Goal: Information Seeking & Learning: Learn about a topic

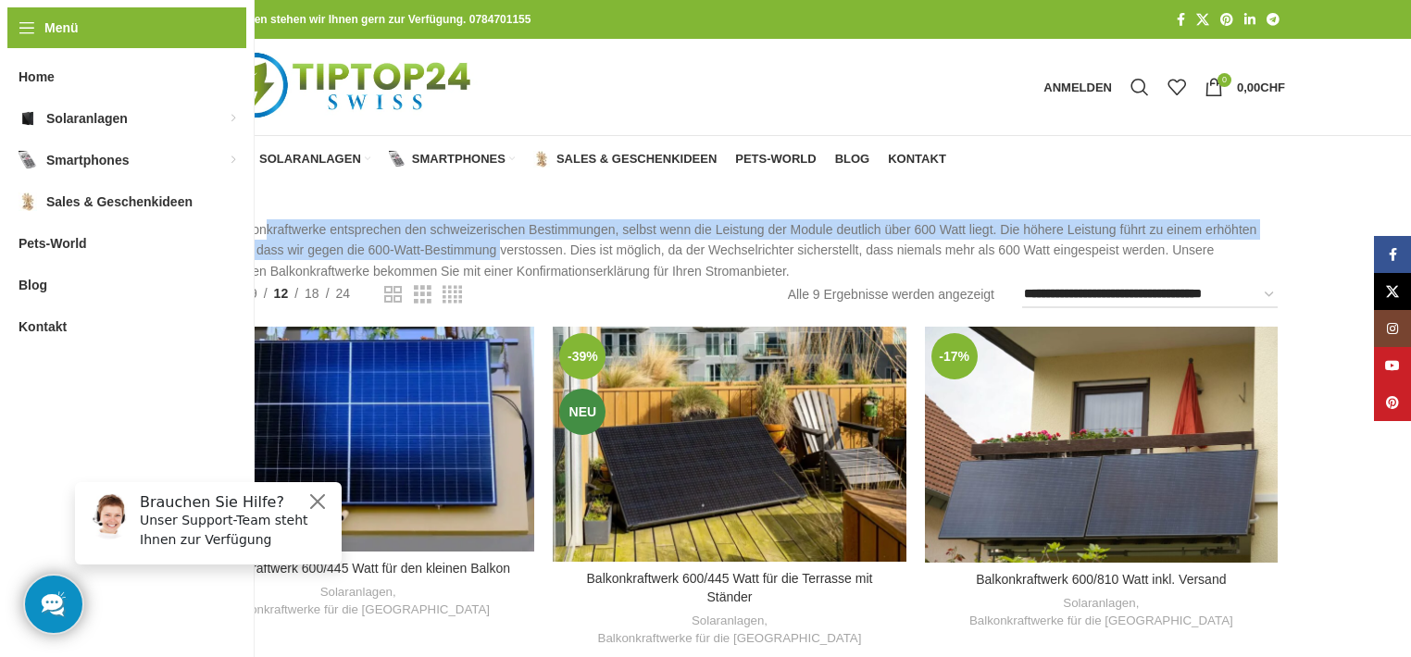
drag, startPoint x: 266, startPoint y: 230, endPoint x: 502, endPoint y: 254, distance: 237.3
click at [502, 254] on p "Unsere Balkonkraftwerke entsprechen den schweizerischen Bestimmungen, selbst we…" at bounding box center [733, 250] width 1104 height 62
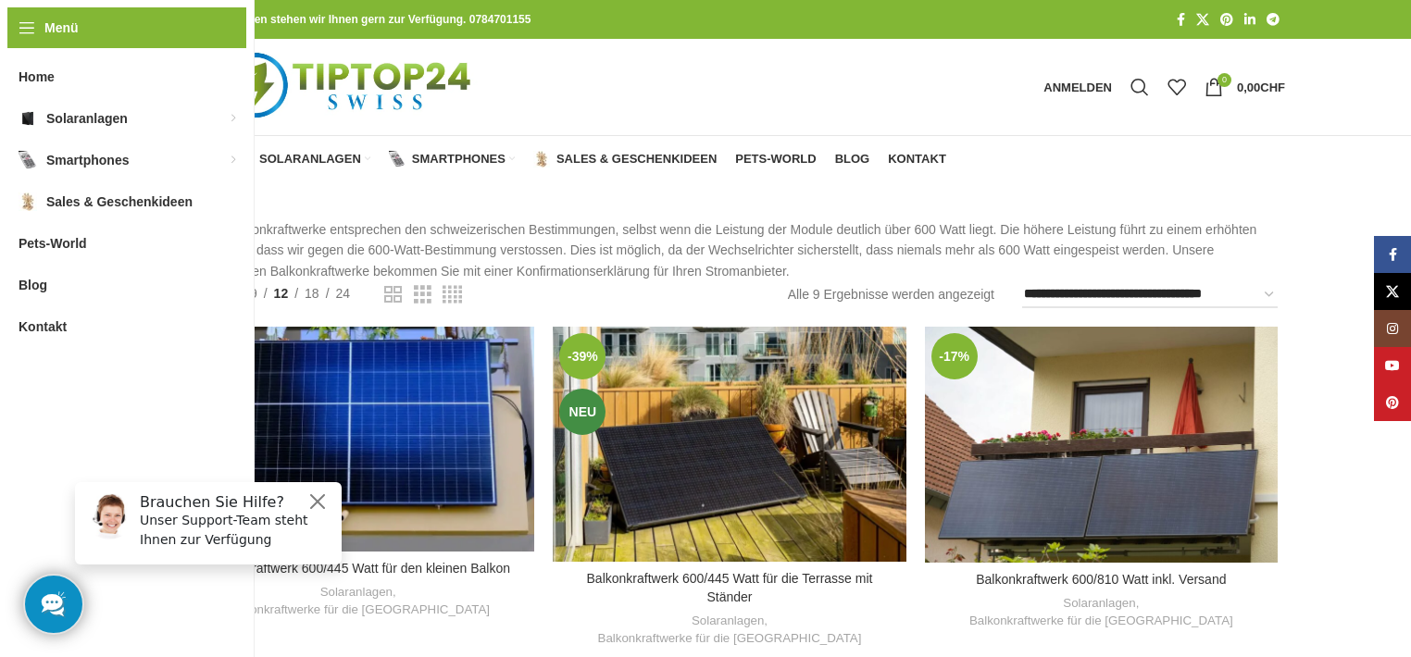
click at [509, 254] on p "Unsere Balkonkraftwerke entsprechen den schweizerischen Bestimmungen, selbst we…" at bounding box center [733, 250] width 1104 height 62
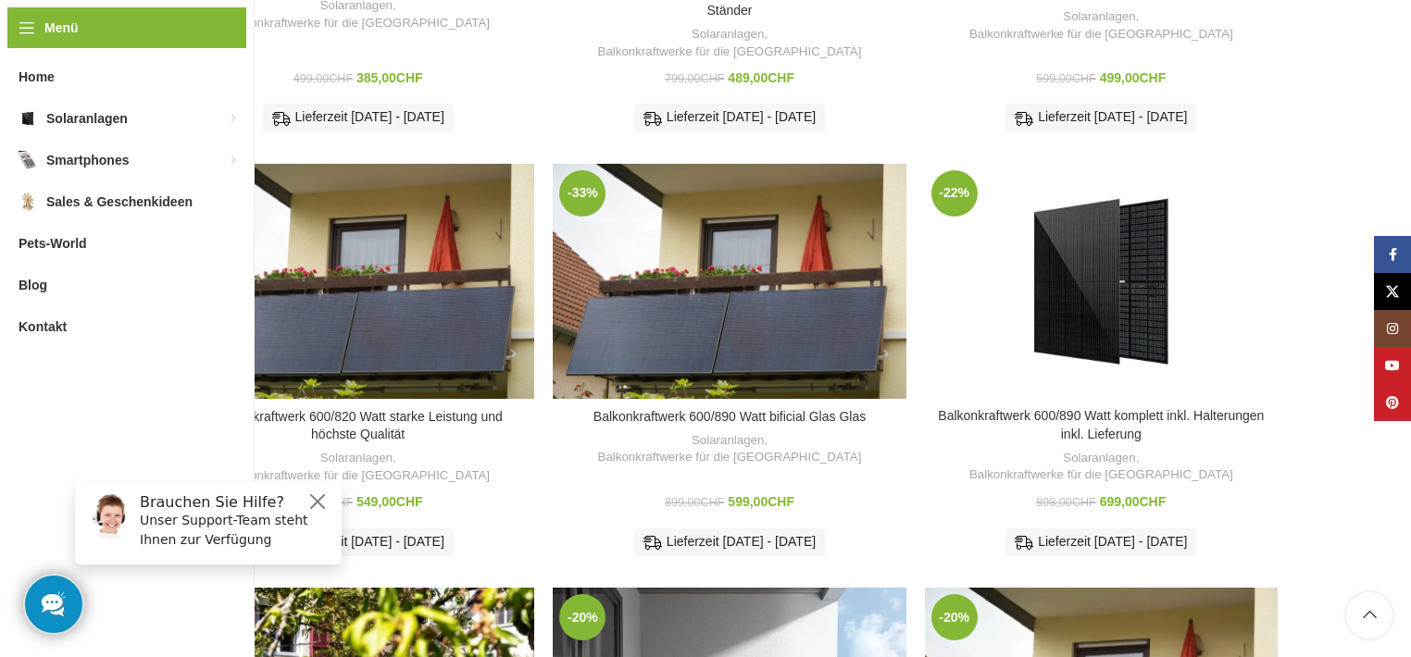
scroll to position [630, 0]
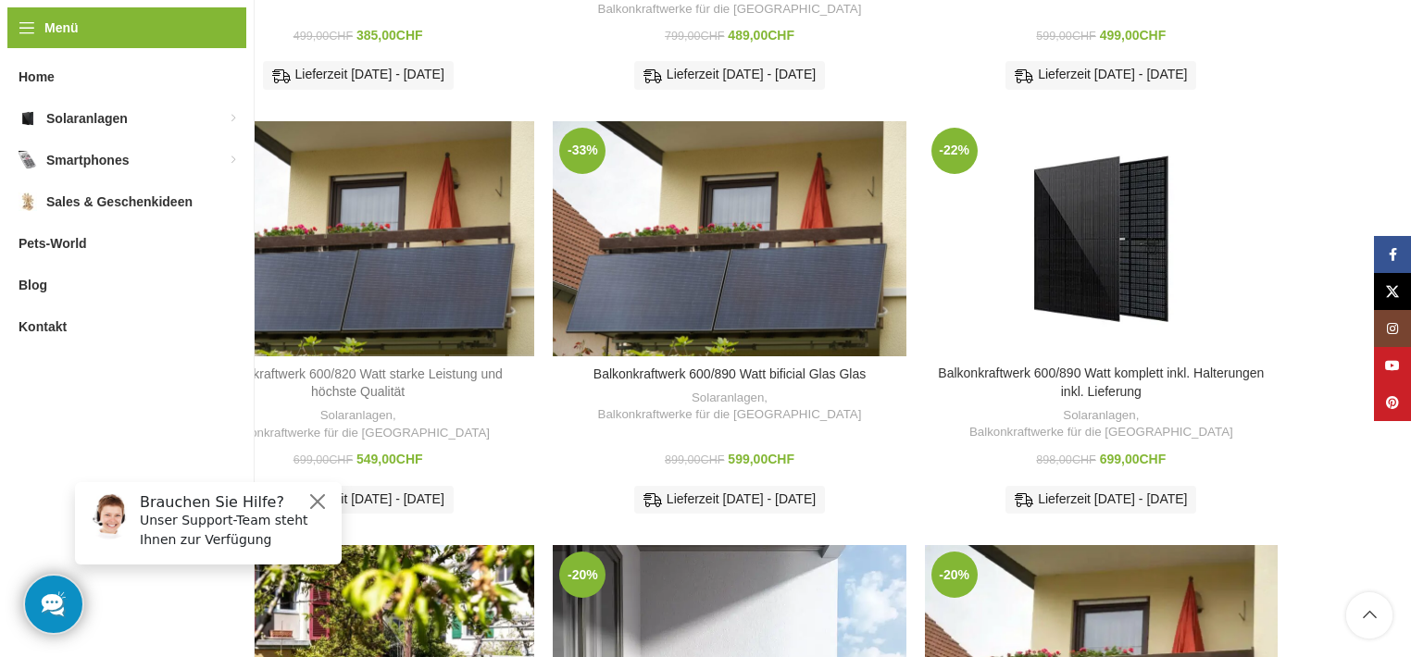
click at [289, 367] on link "Balkonkraftwerk 600/820 Watt starke Leistung und höchste Qualität" at bounding box center [358, 383] width 289 height 33
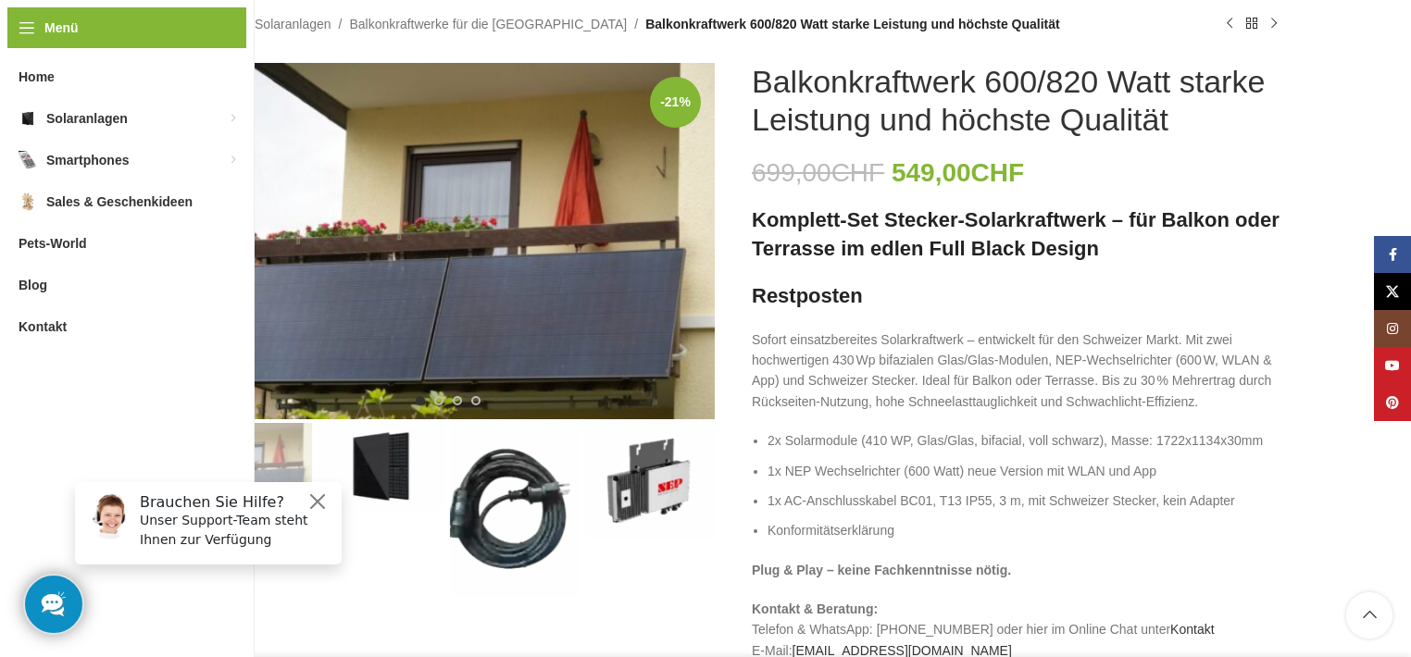
scroll to position [221, 0]
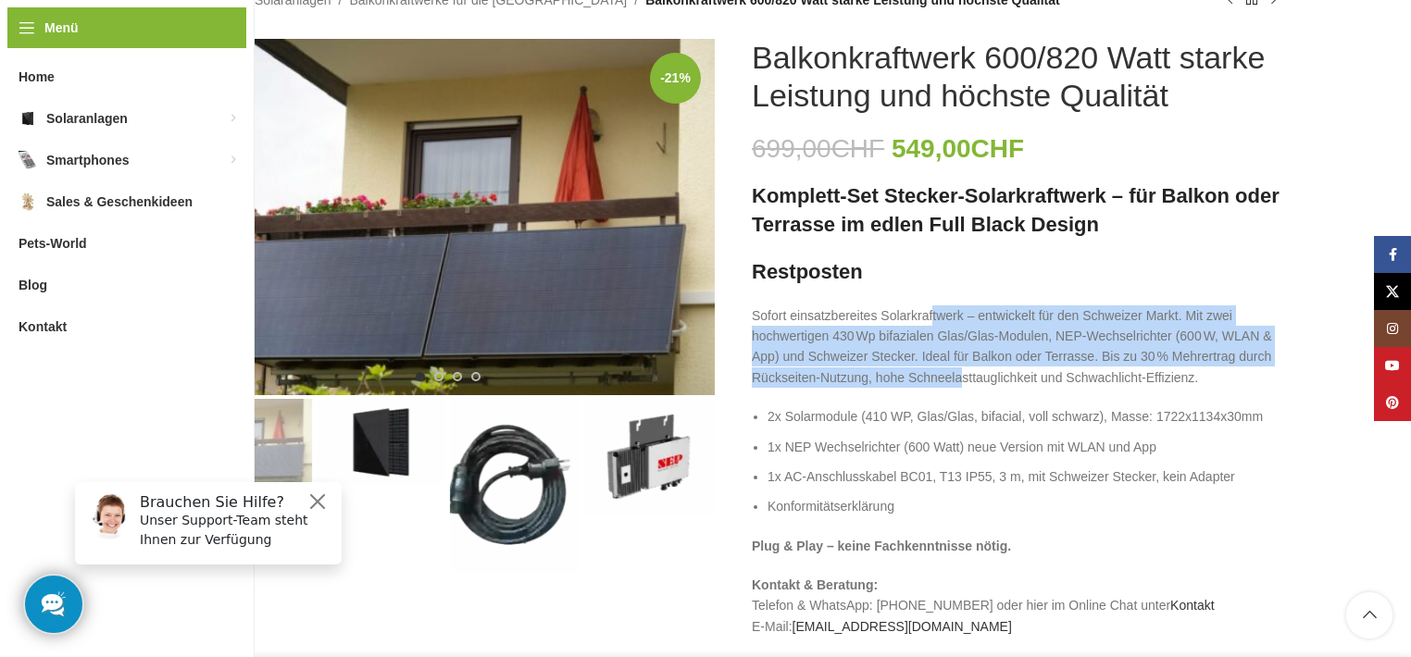
drag, startPoint x: 933, startPoint y: 319, endPoint x: 964, endPoint y: 375, distance: 63.4
click at [964, 375] on p "Sofort einsatzbereites Solarkraftwerk – entwickelt für den Schweizer Markt. Mit…" at bounding box center [1018, 347] width 533 height 83
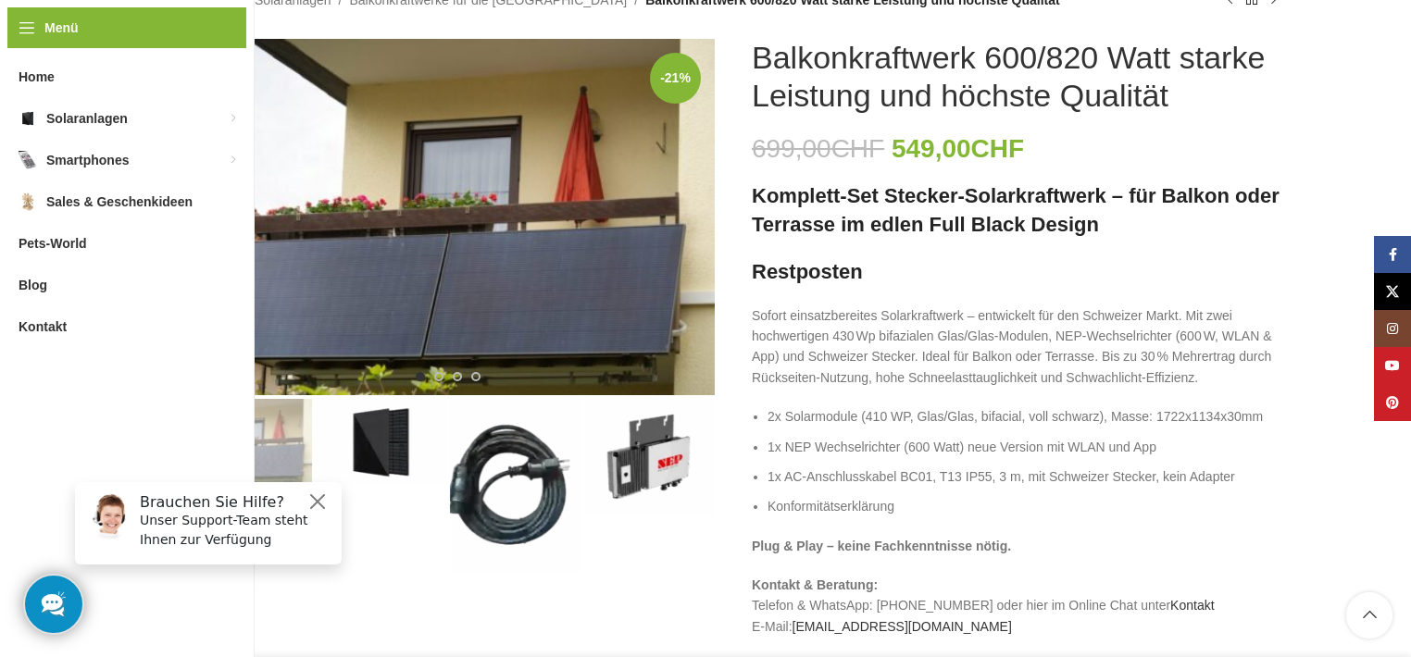
click at [958, 408] on li "2x Solarmodule (410 WP, Glas/Glas, bifacial, voll schwarz), Masse: 1722x1134x30…" at bounding box center [1027, 416] width 518 height 20
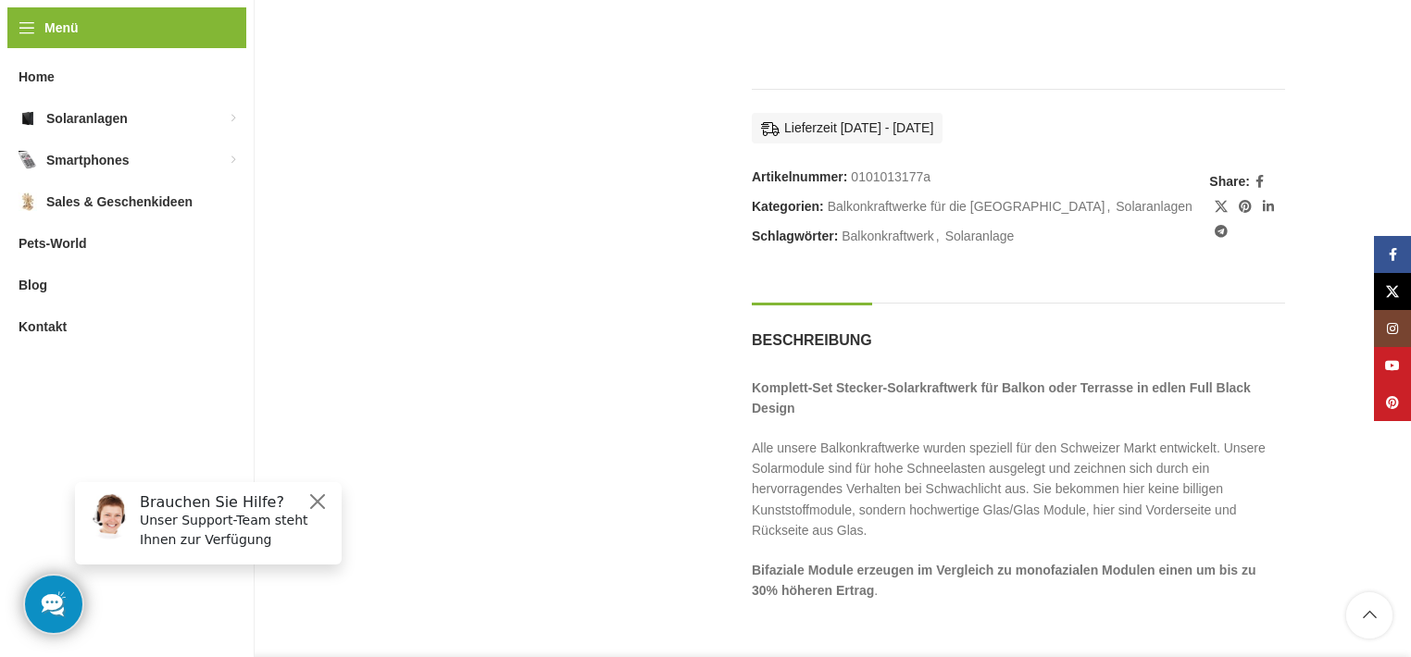
scroll to position [1696, 0]
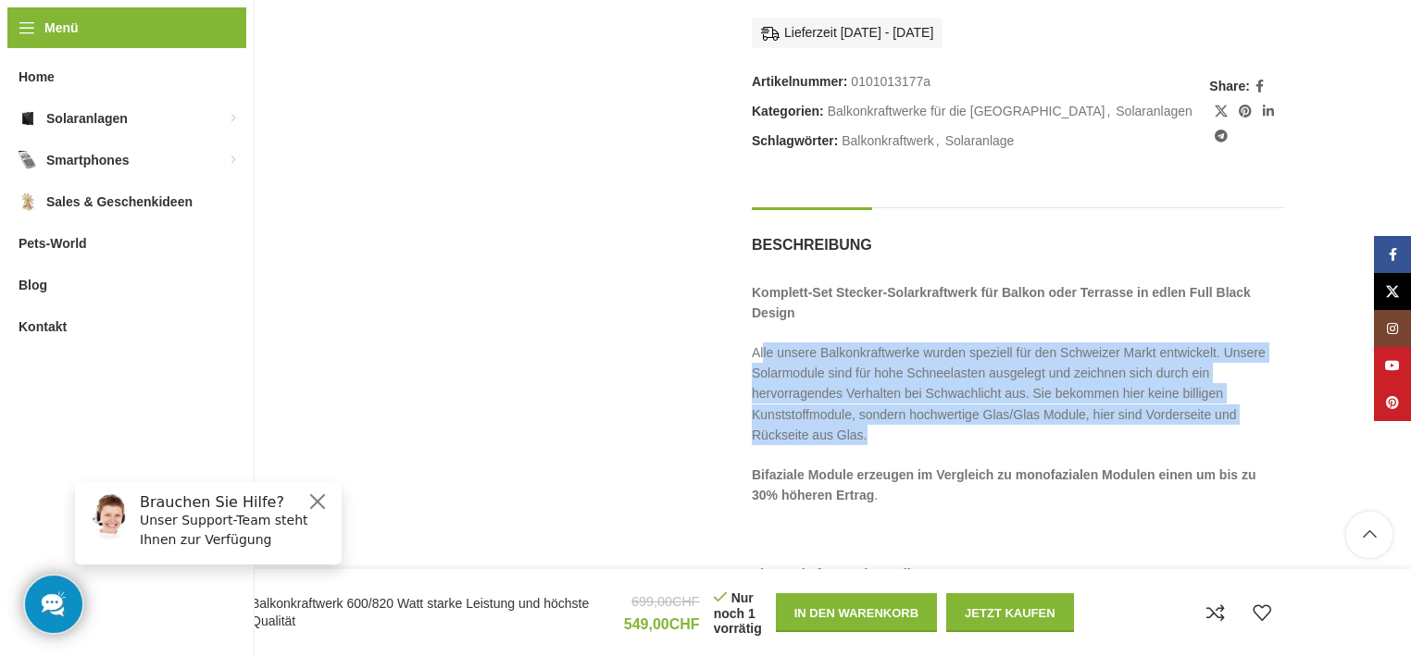
drag, startPoint x: 765, startPoint y: 349, endPoint x: 1044, endPoint y: 445, distance: 295.7
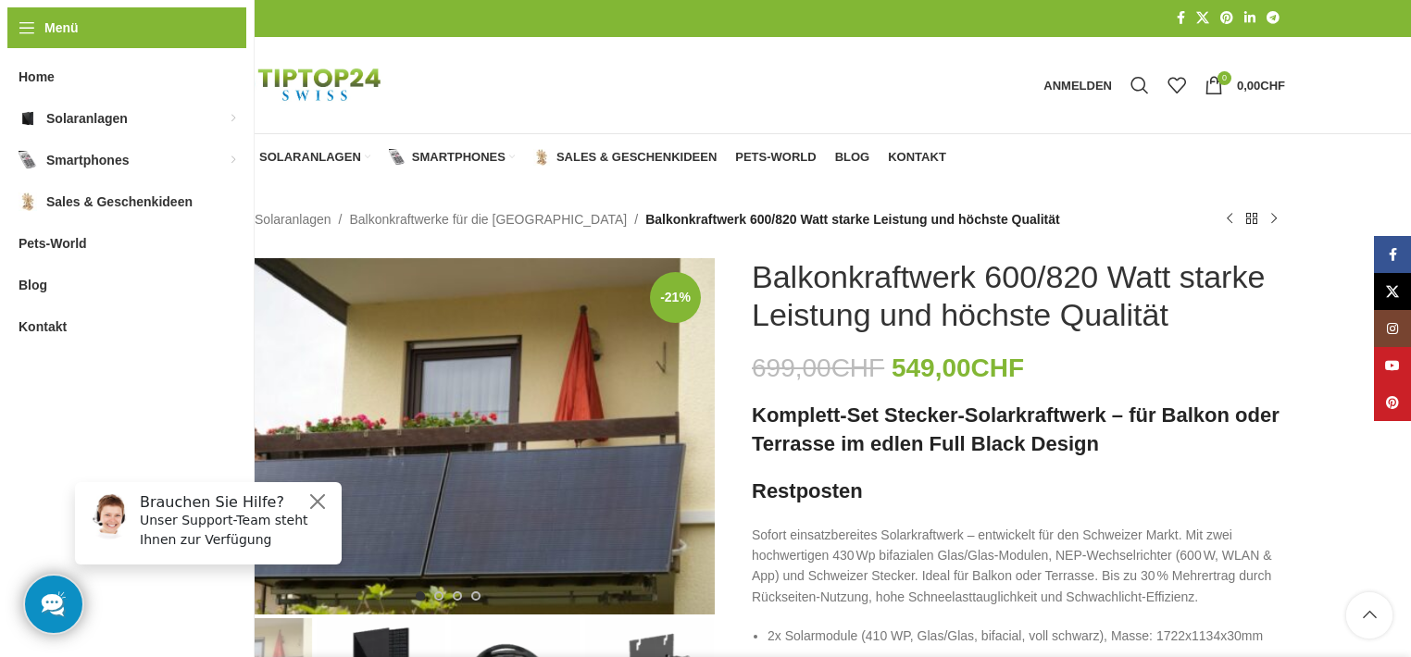
scroll to position [256, 0]
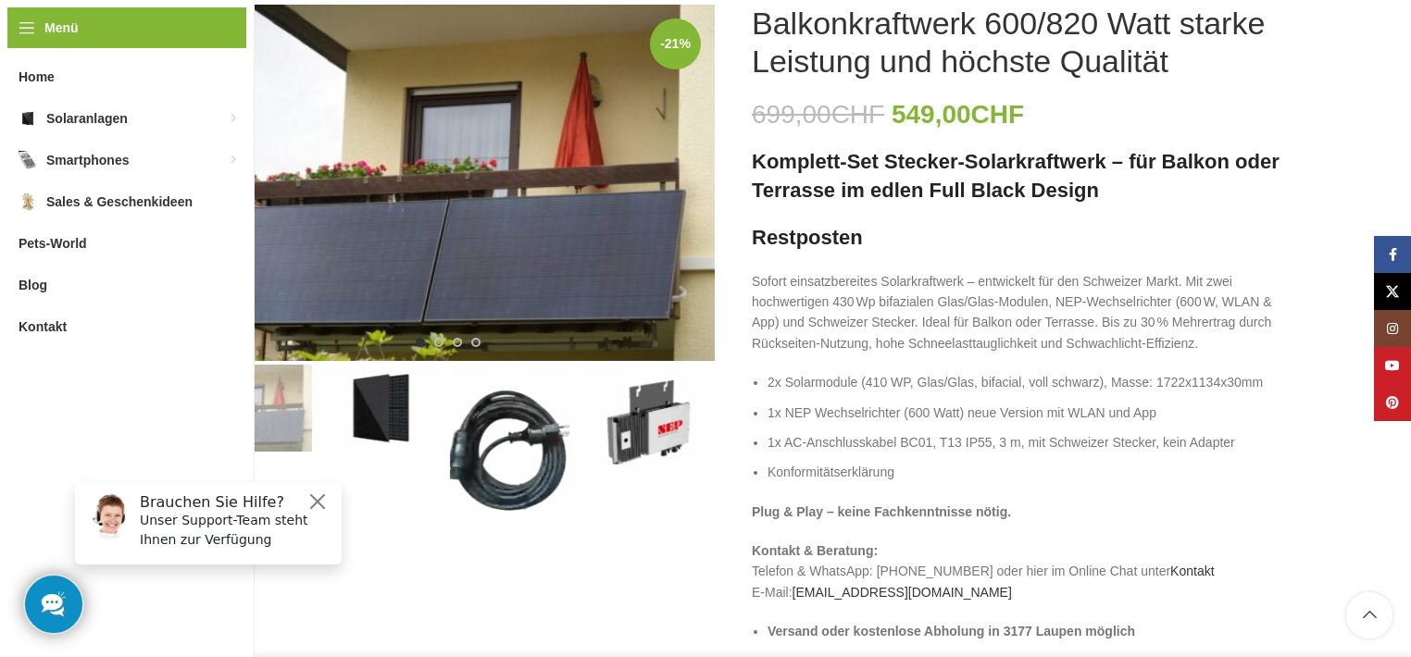
click at [515, 442] on img "3 / 4" at bounding box center [515, 452] width 131 height 174
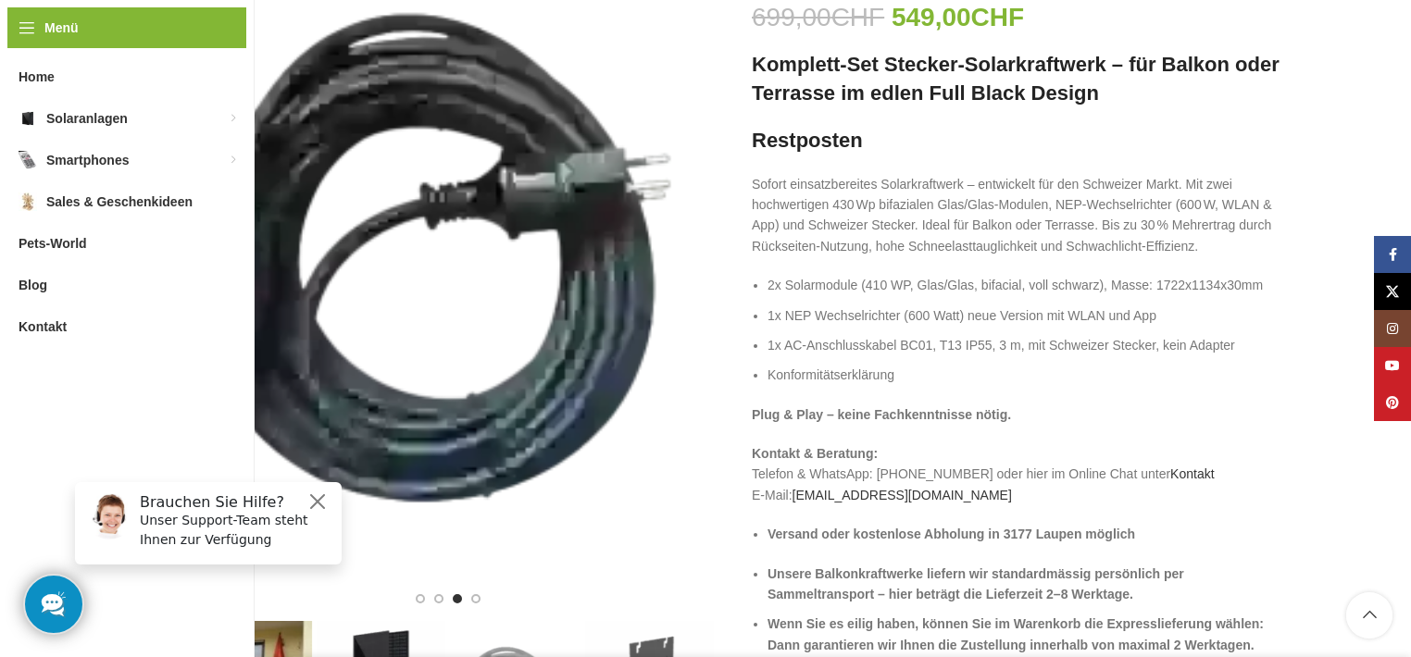
scroll to position [671, 0]
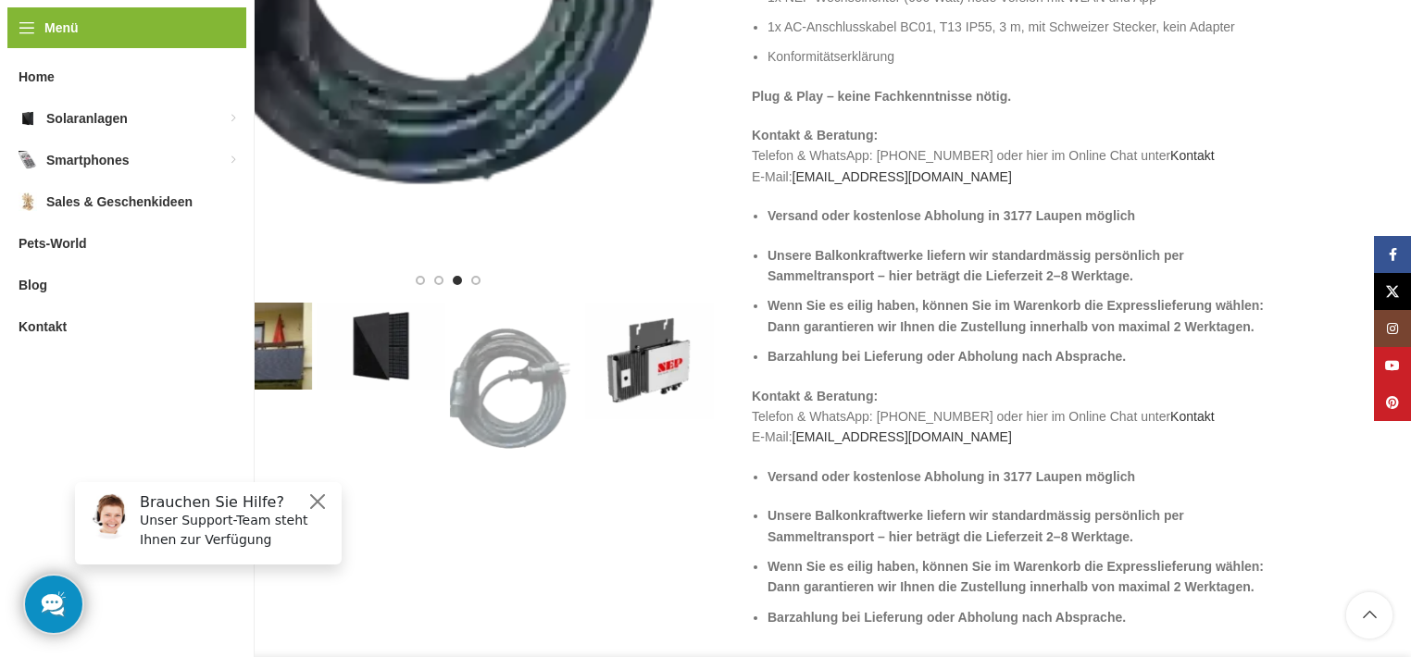
click at [586, 416] on img "4 / 4" at bounding box center [649, 361] width 131 height 117
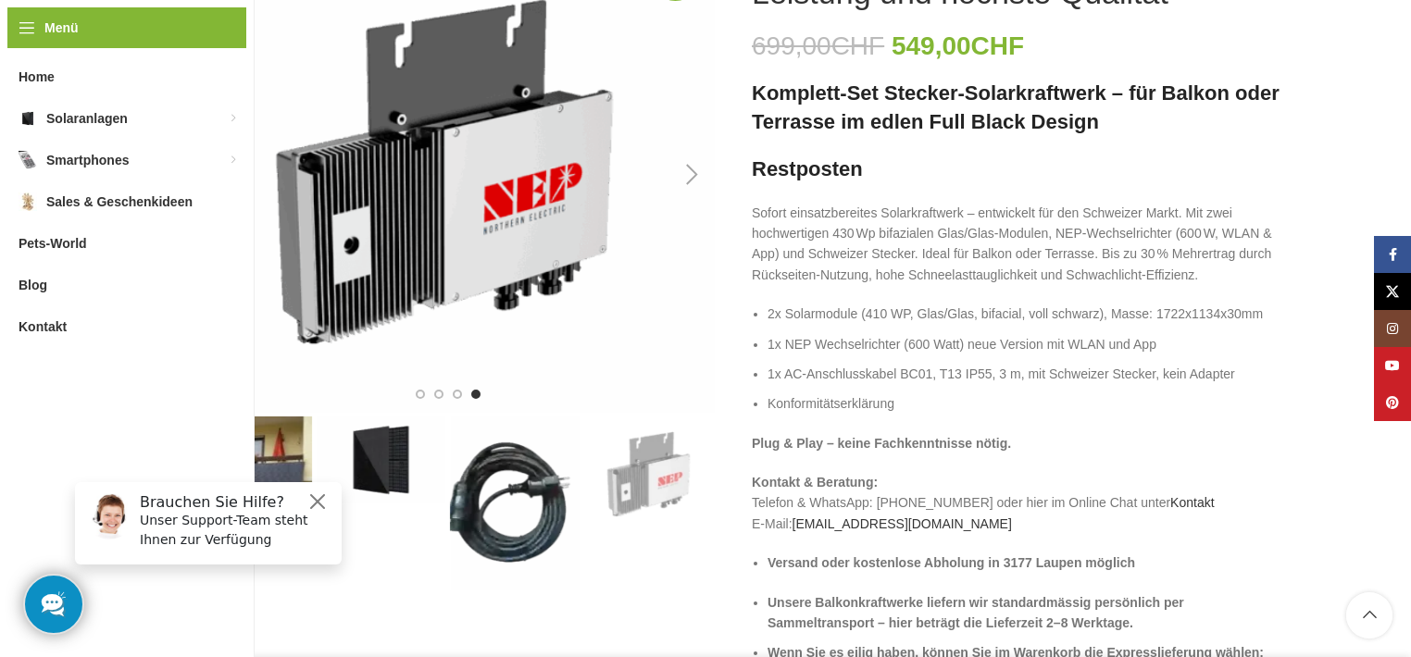
scroll to position [300, 0]
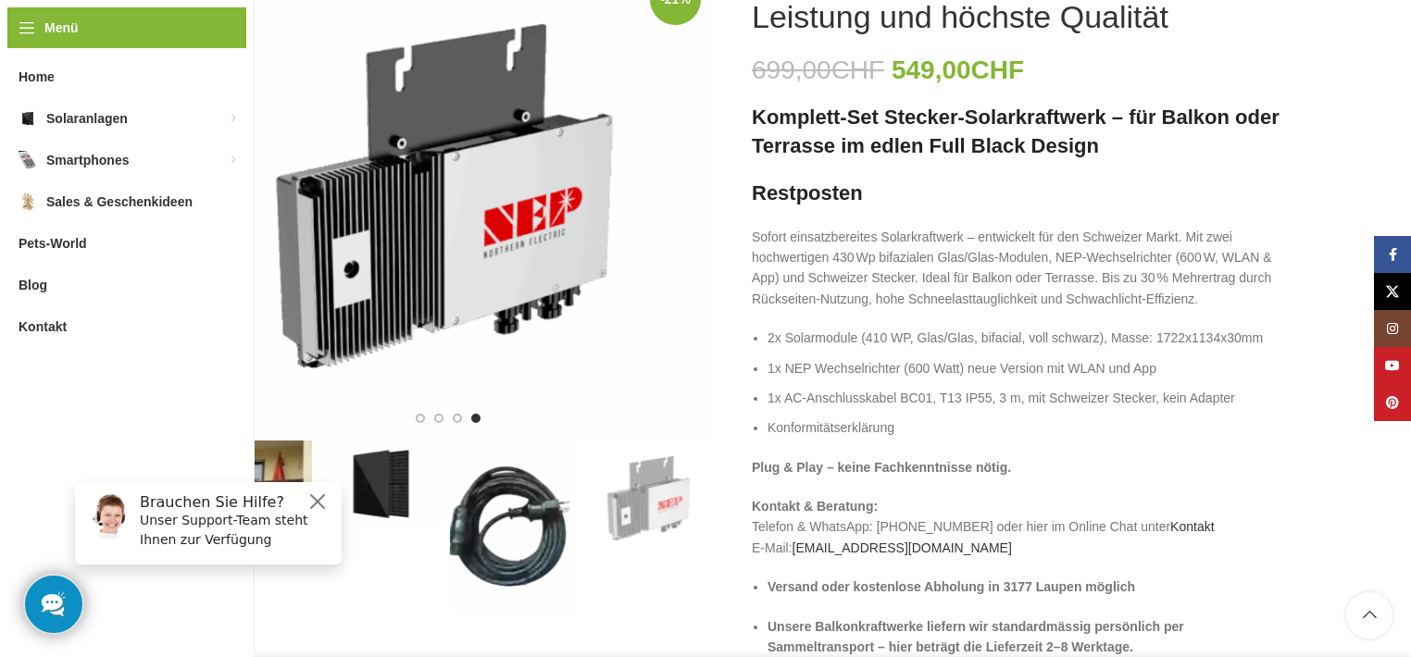
click at [409, 472] on img "2 / 4" at bounding box center [381, 484] width 131 height 87
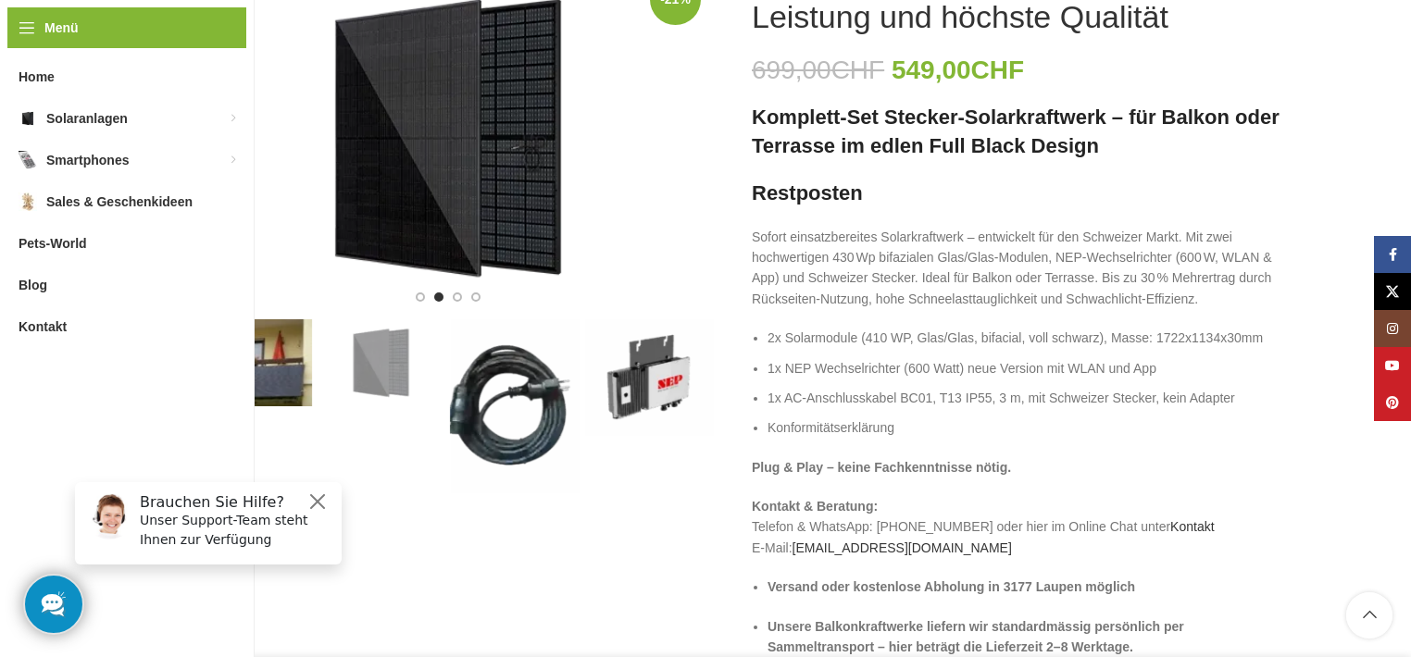
click at [255, 405] on img "1 / 4" at bounding box center [246, 362] width 131 height 87
